Goal: Information Seeking & Learning: Learn about a topic

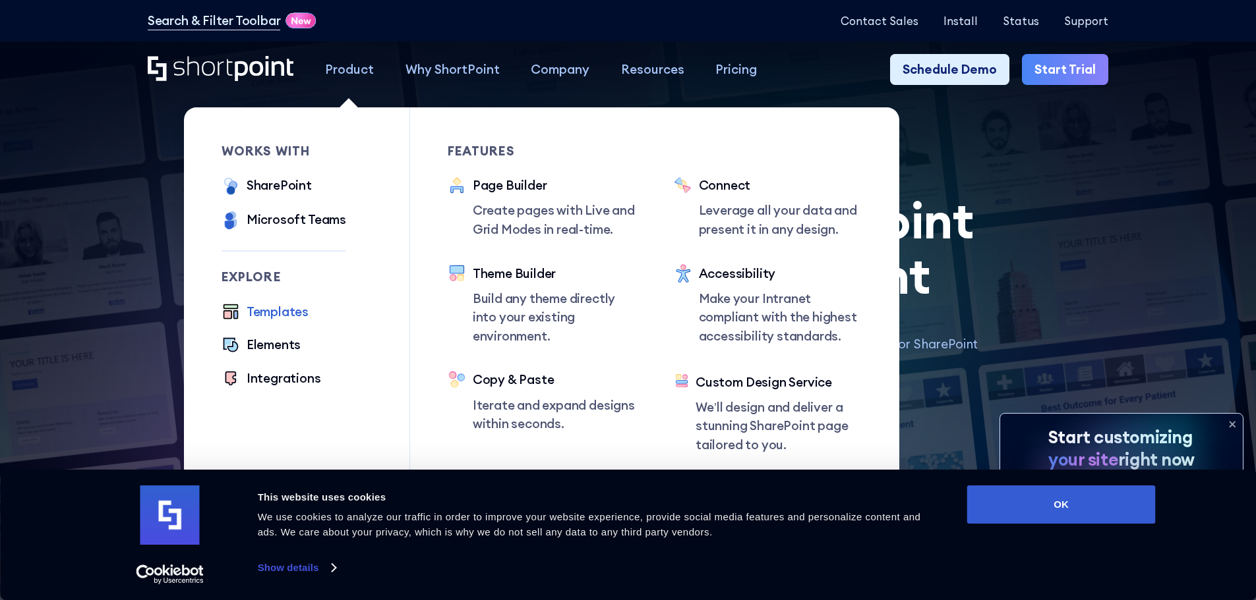
click at [273, 313] on div "Templates" at bounding box center [277, 312] width 62 height 19
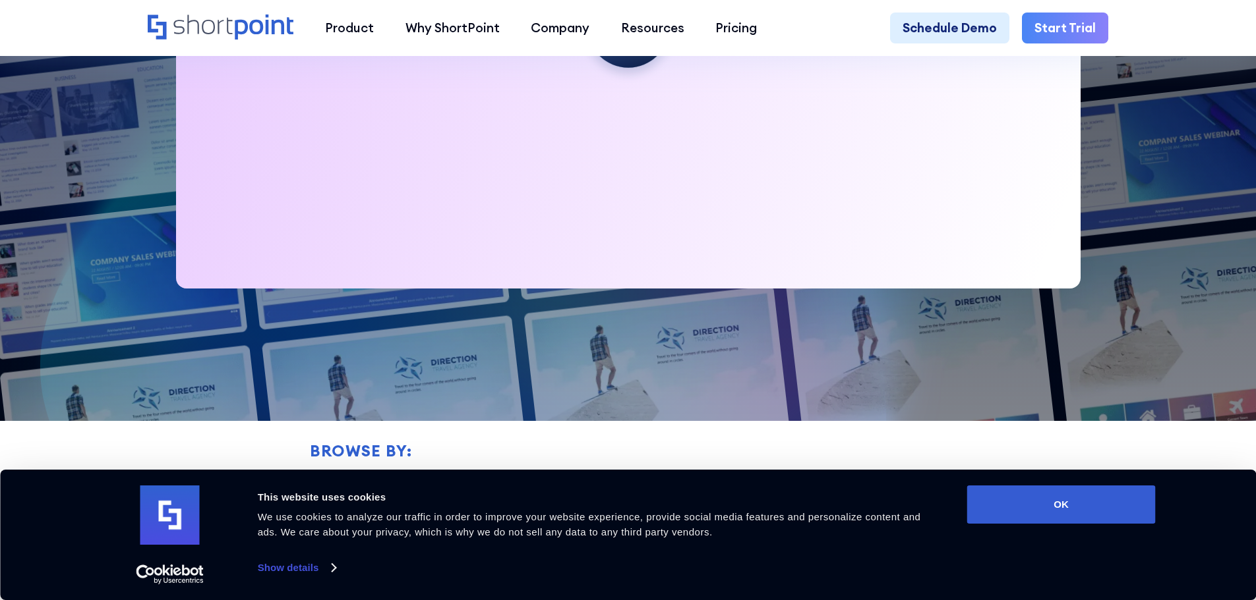
scroll to position [725, 0]
click at [1010, 492] on button "OK" at bounding box center [1061, 505] width 188 height 38
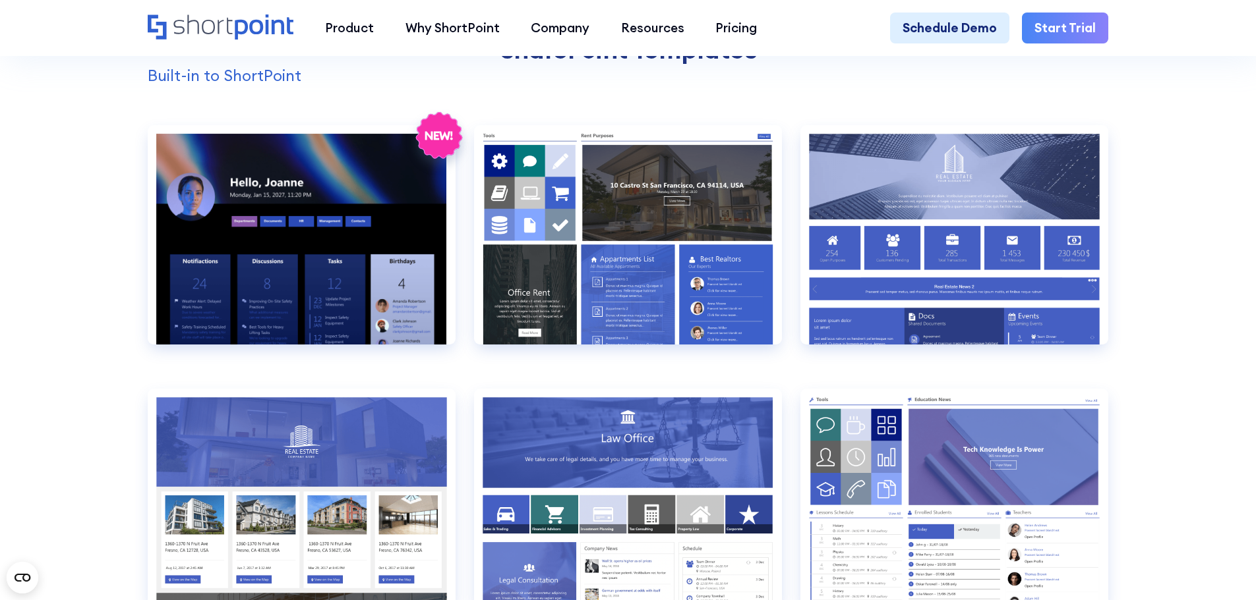
scroll to position [1384, 0]
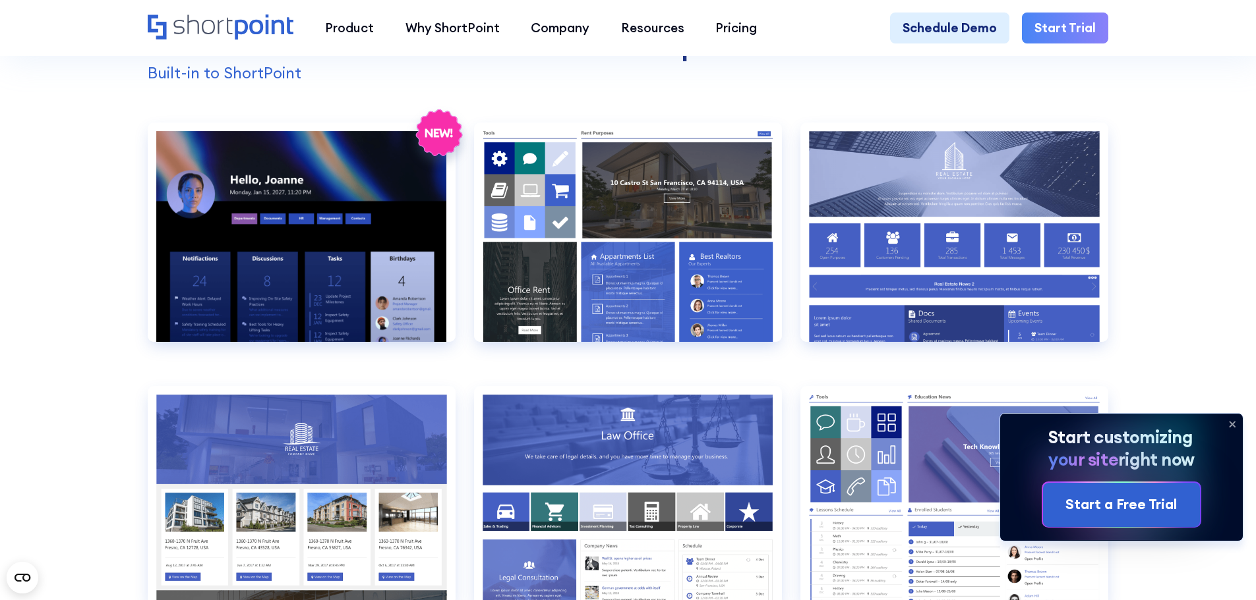
click at [1230, 424] on icon at bounding box center [1231, 424] width 5 height 5
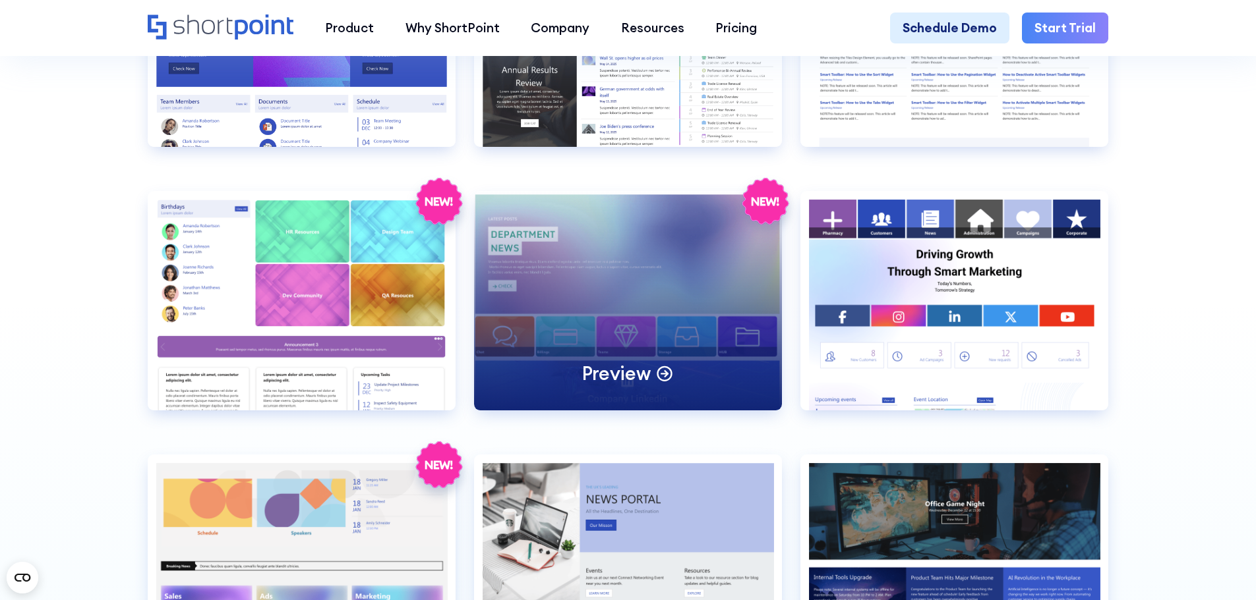
scroll to position [3427, 0]
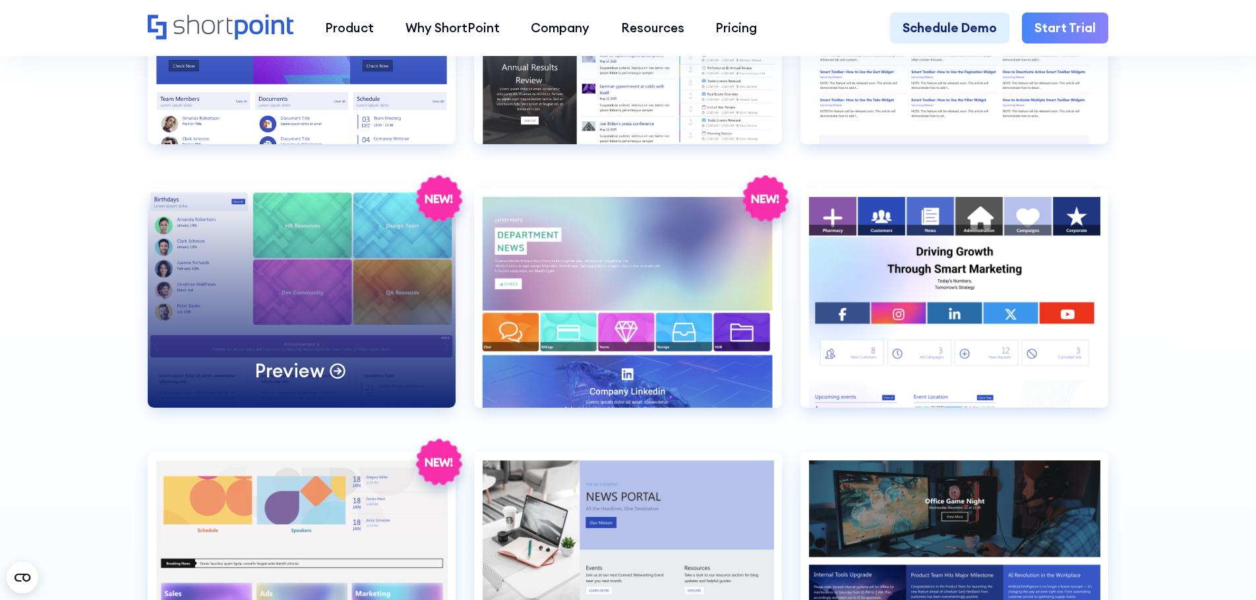
click at [275, 270] on div "Preview" at bounding box center [302, 297] width 308 height 219
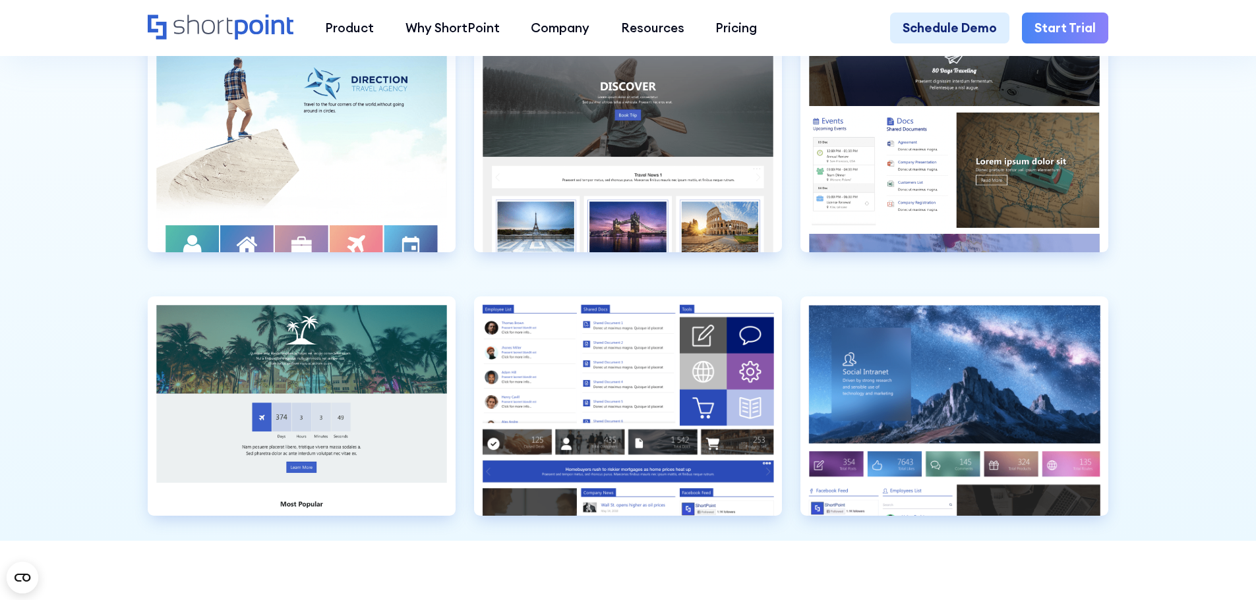
scroll to position [4152, 0]
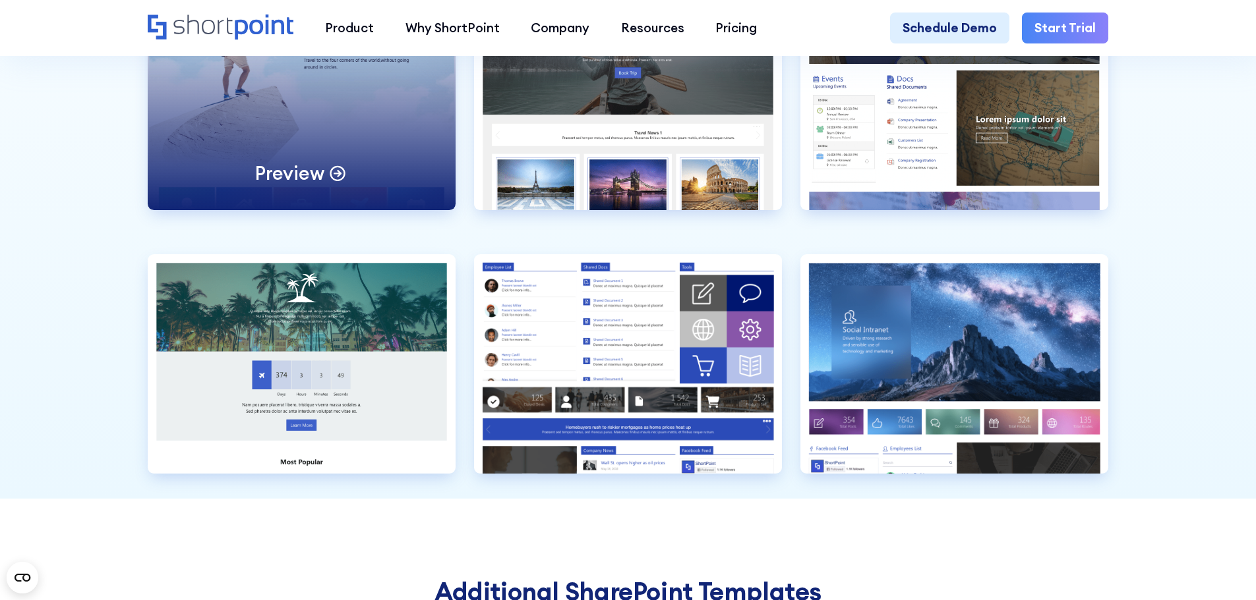
click at [314, 130] on div "Preview" at bounding box center [302, 100] width 308 height 219
